Goal: Information Seeking & Learning: Compare options

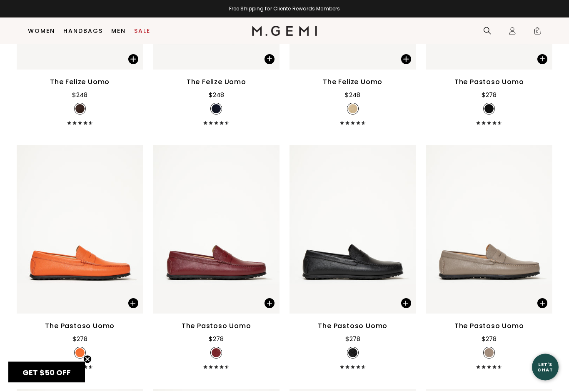
scroll to position [564, 0]
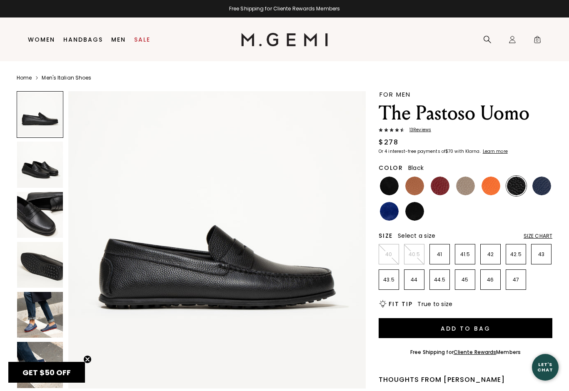
click at [540, 184] on img at bounding box center [541, 186] width 19 height 19
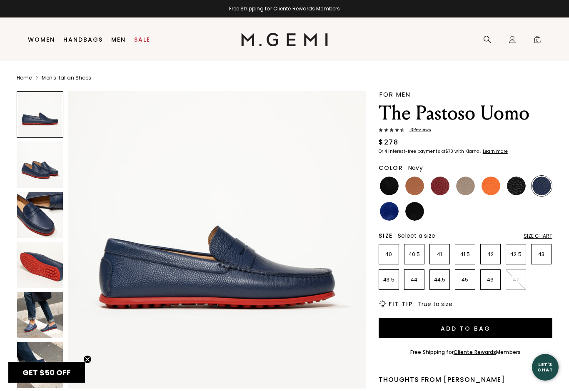
click at [517, 183] on img at bounding box center [516, 186] width 19 height 19
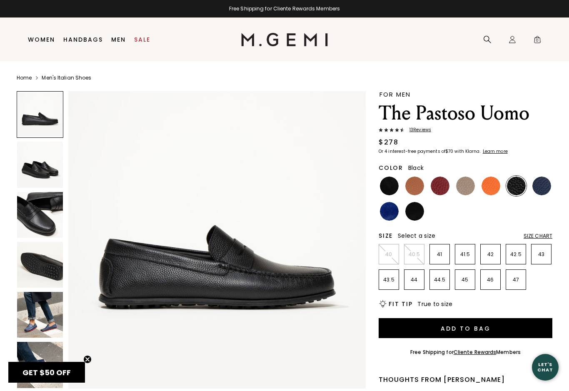
click at [45, 269] on img at bounding box center [40, 265] width 46 height 46
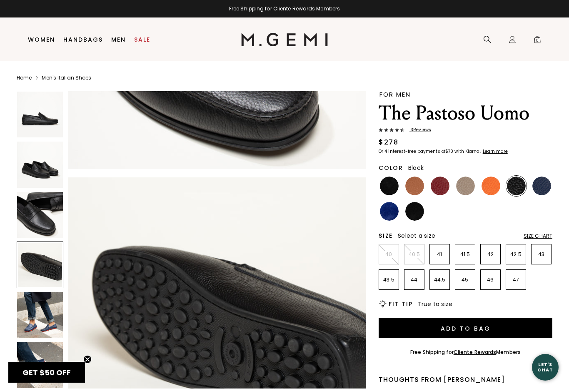
scroll to position [916, 0]
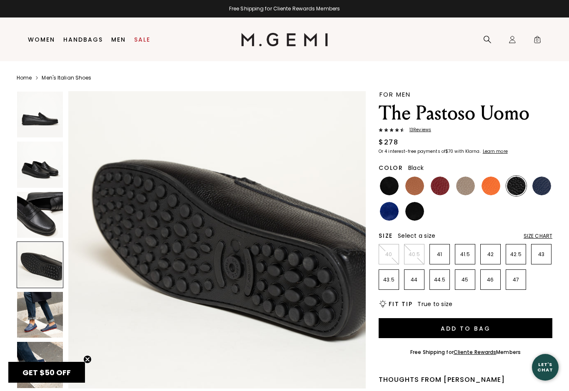
click at [45, 269] on div at bounding box center [40, 264] width 47 height 47
click at [416, 184] on img at bounding box center [414, 186] width 19 height 19
